Goal: Communication & Community: Answer question/provide support

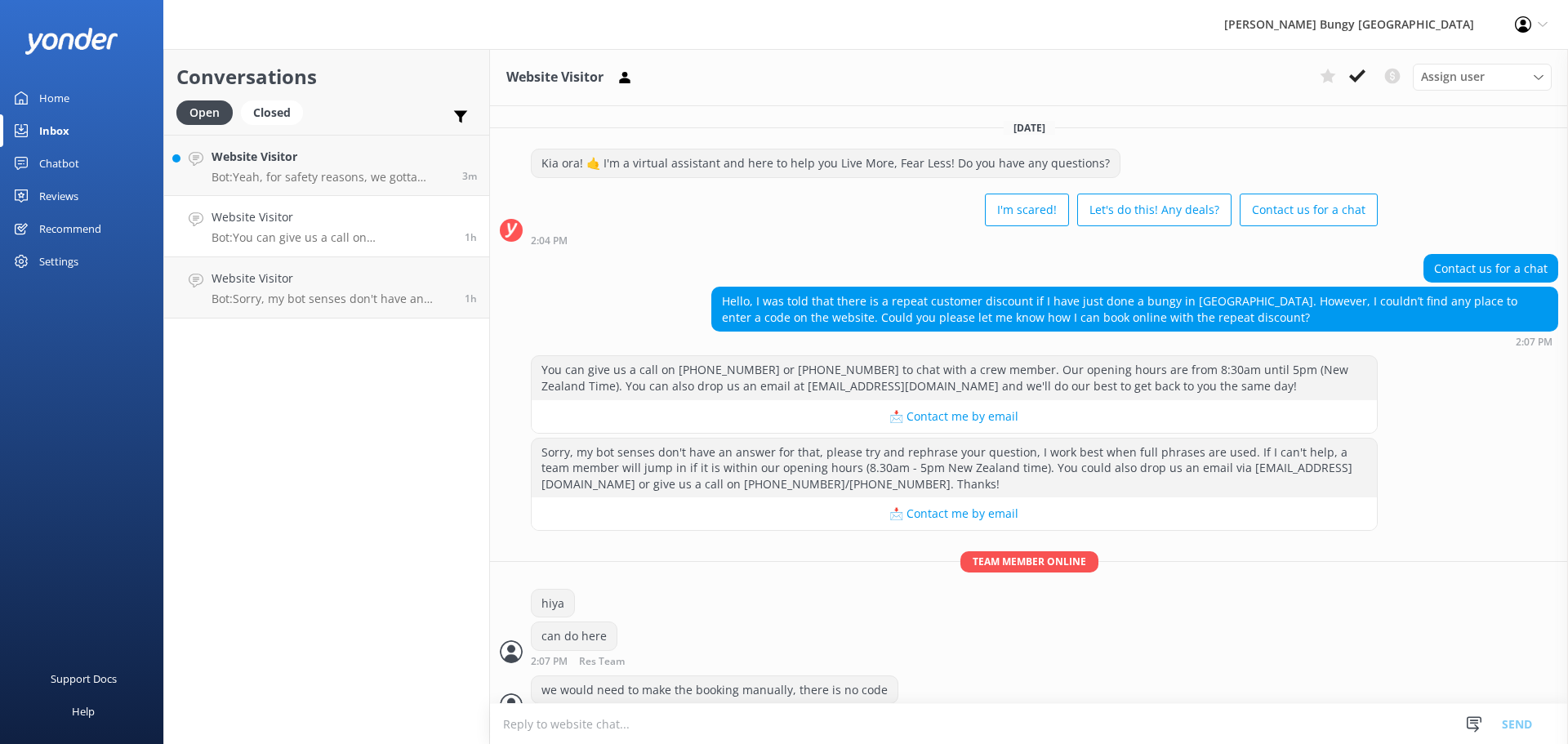
scroll to position [1378, 0]
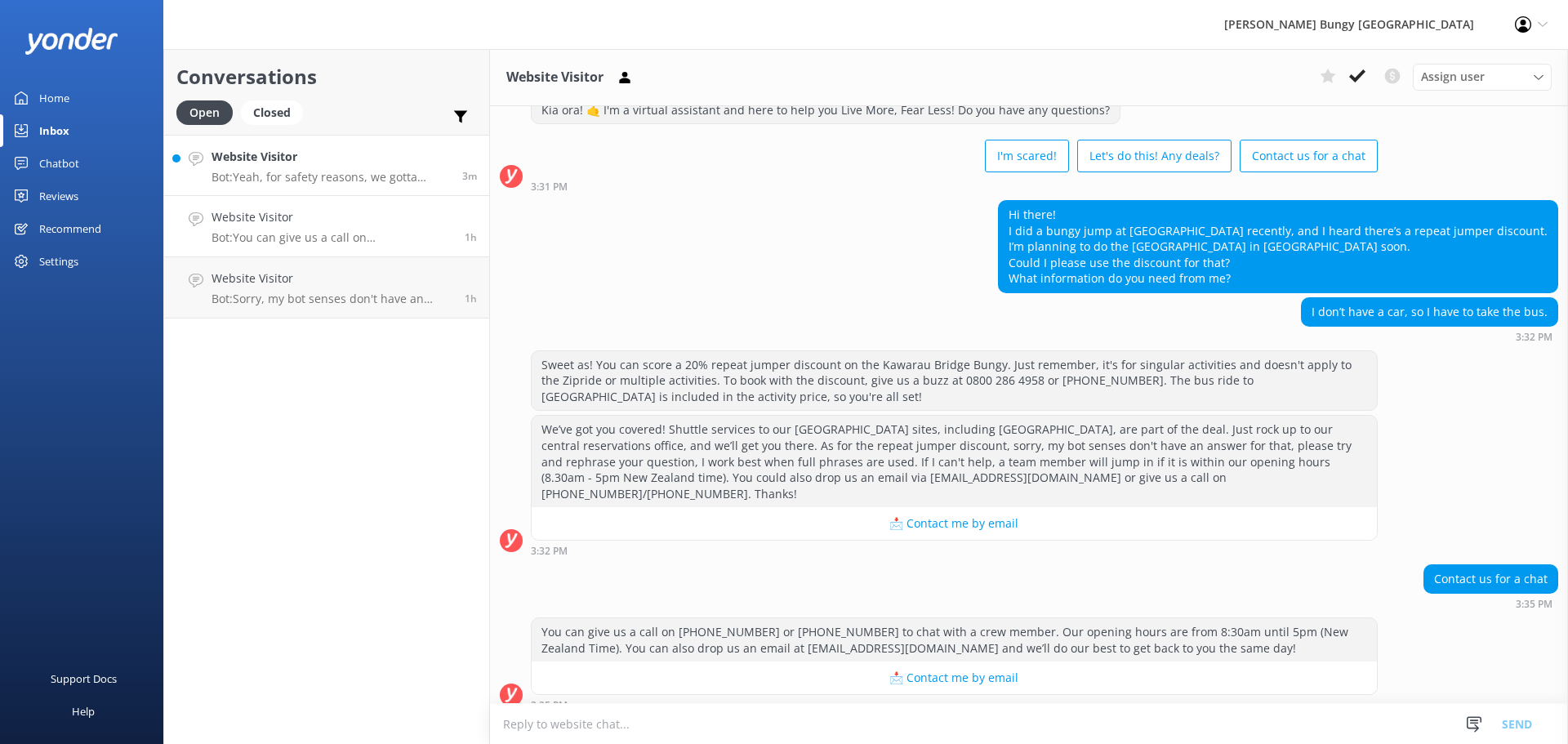
click at [395, 183] on p "Bot: Yeah, for safety reasons, we gotta record your weight before you hit the Z…" at bounding box center [331, 178] width 238 height 15
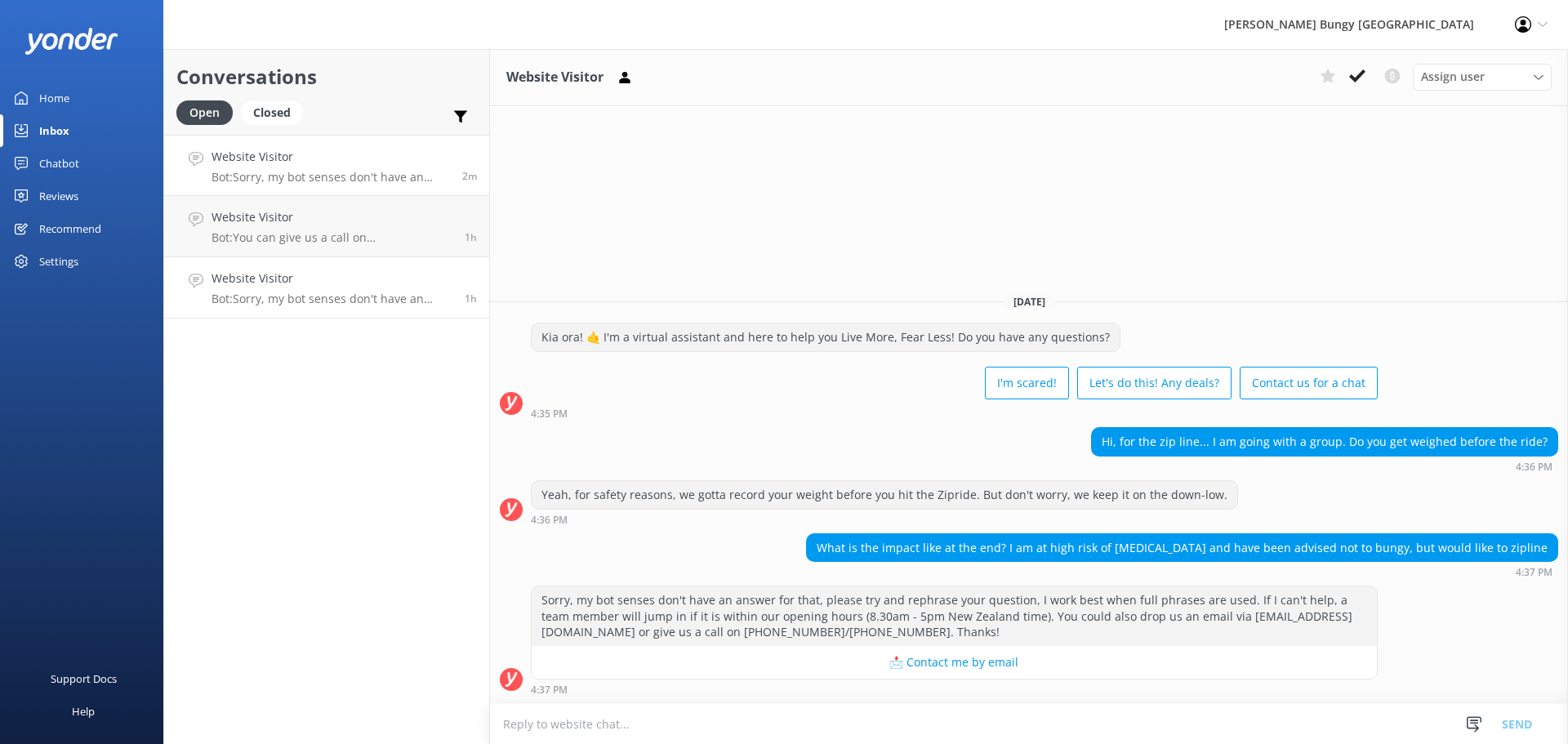
click at [386, 289] on div "Website Visitor Bot: Sorry, my bot senses don't have an answer for that, please…" at bounding box center [331, 288] width 241 height 36
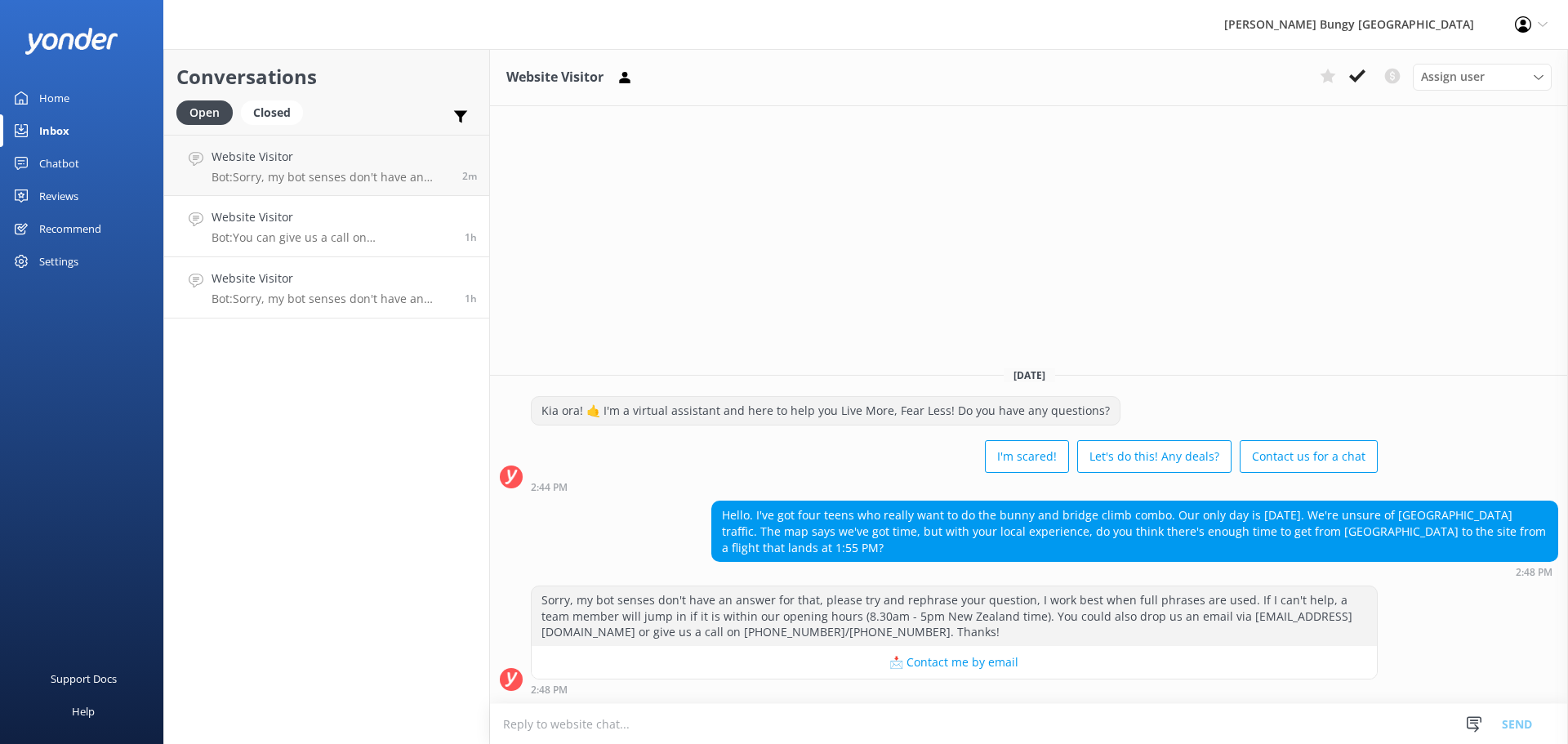
click at [404, 247] on link "Website Visitor Bot: You can give us a call on [PHONE_NUMBER] or [PHONE_NUMBER]…" at bounding box center [326, 226] width 325 height 61
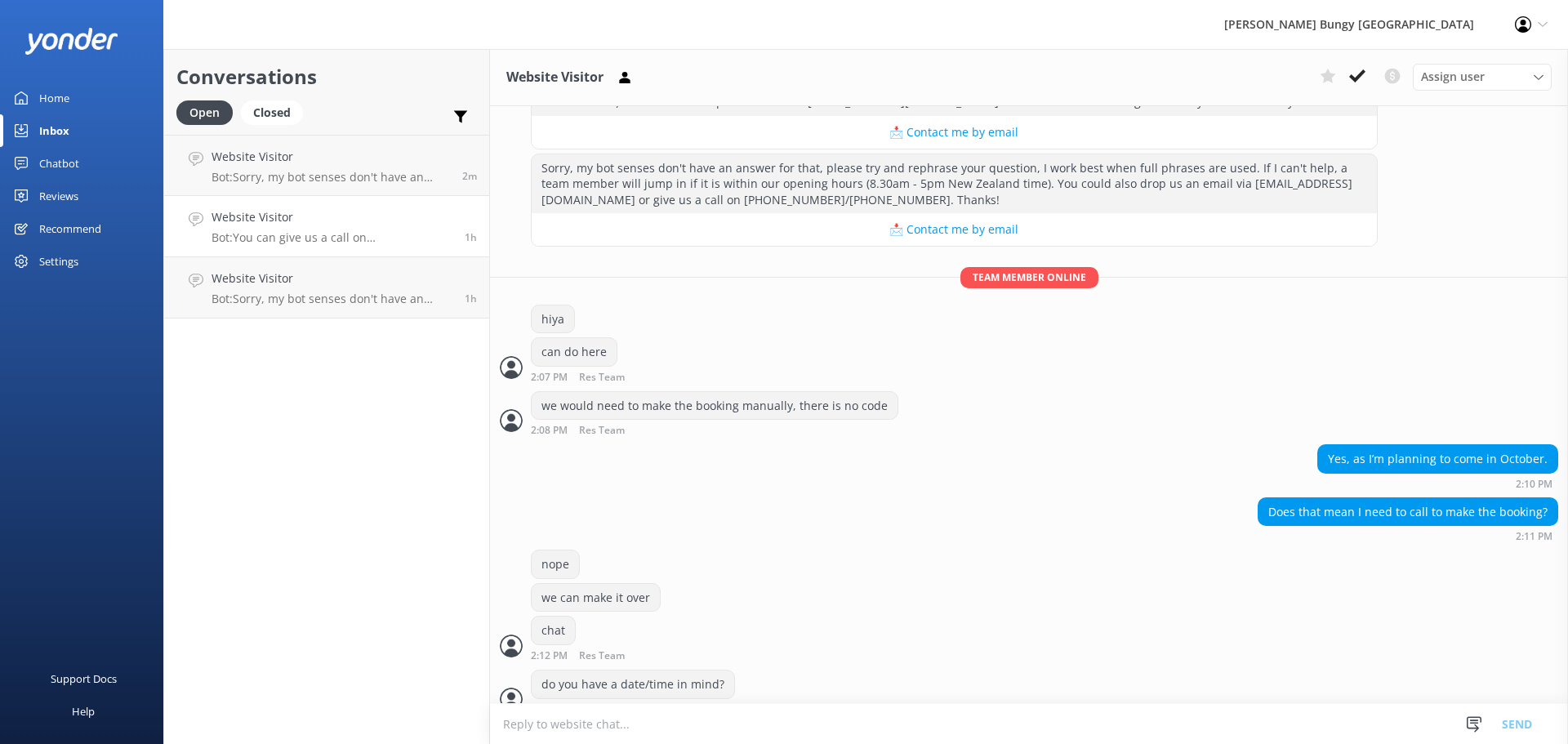
scroll to position [234, 0]
